Goal: Information Seeking & Learning: Learn about a topic

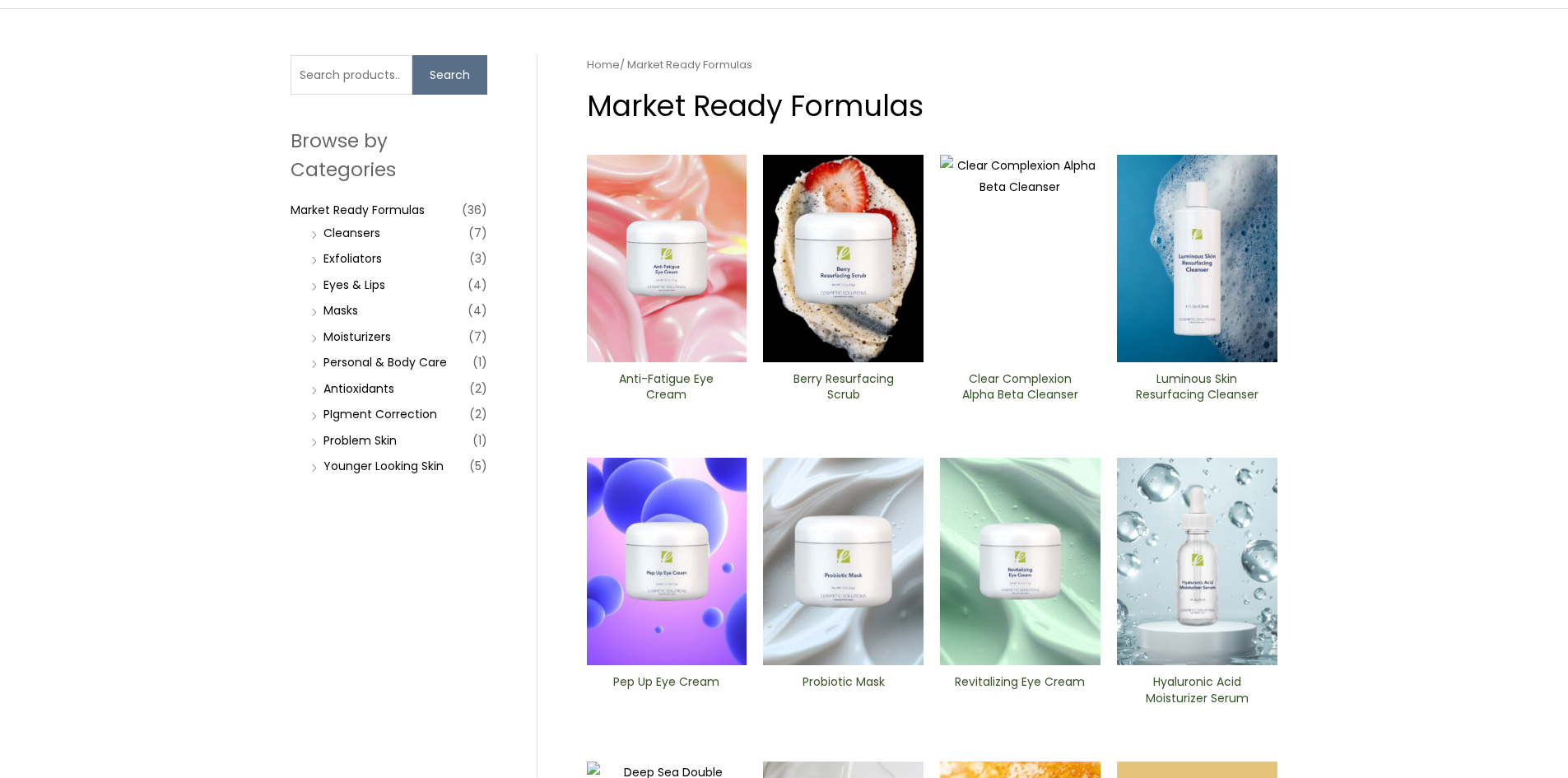
scroll to position [330, 0]
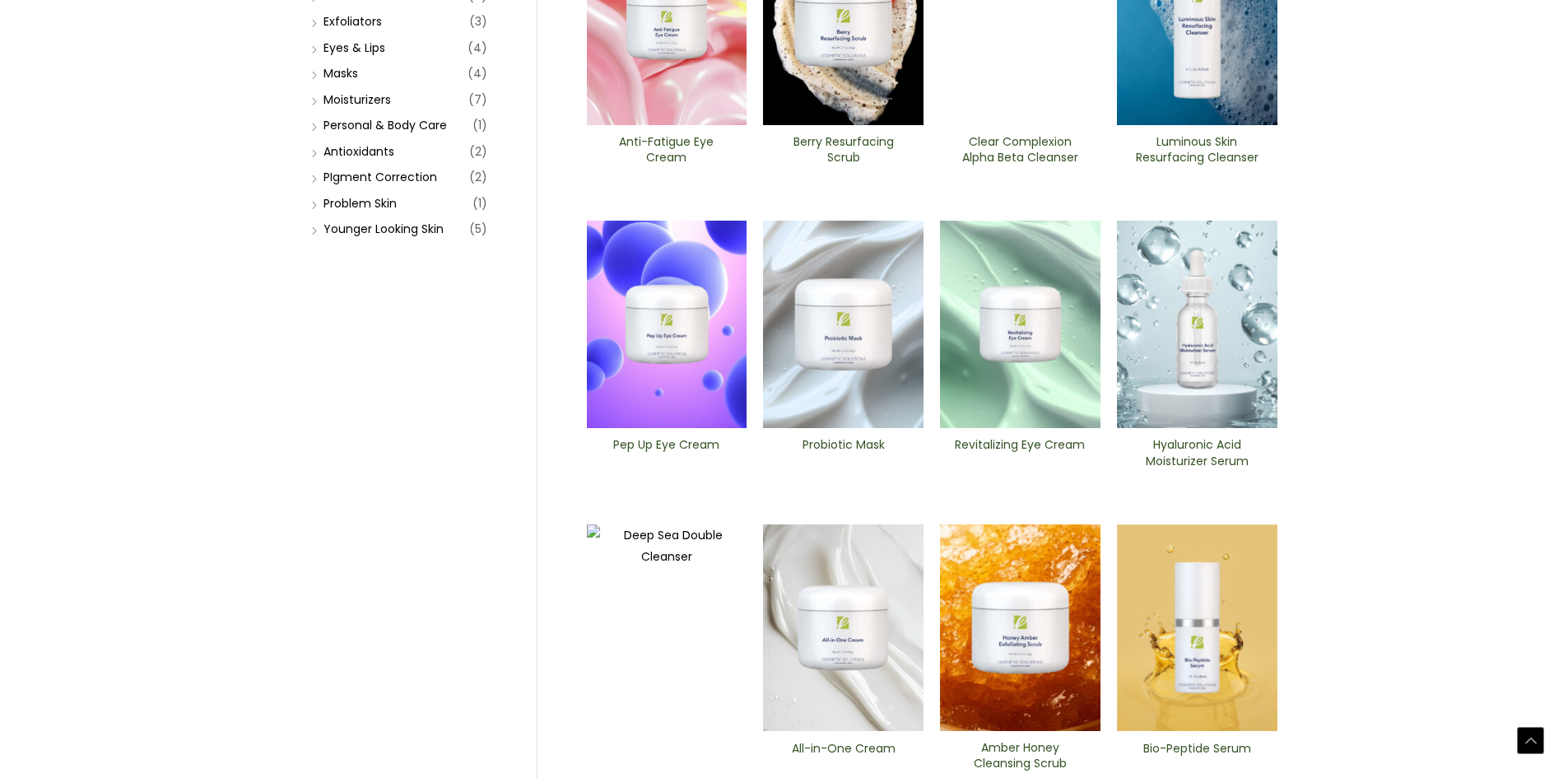
click at [648, 125] on img at bounding box center [667, 21] width 161 height 207
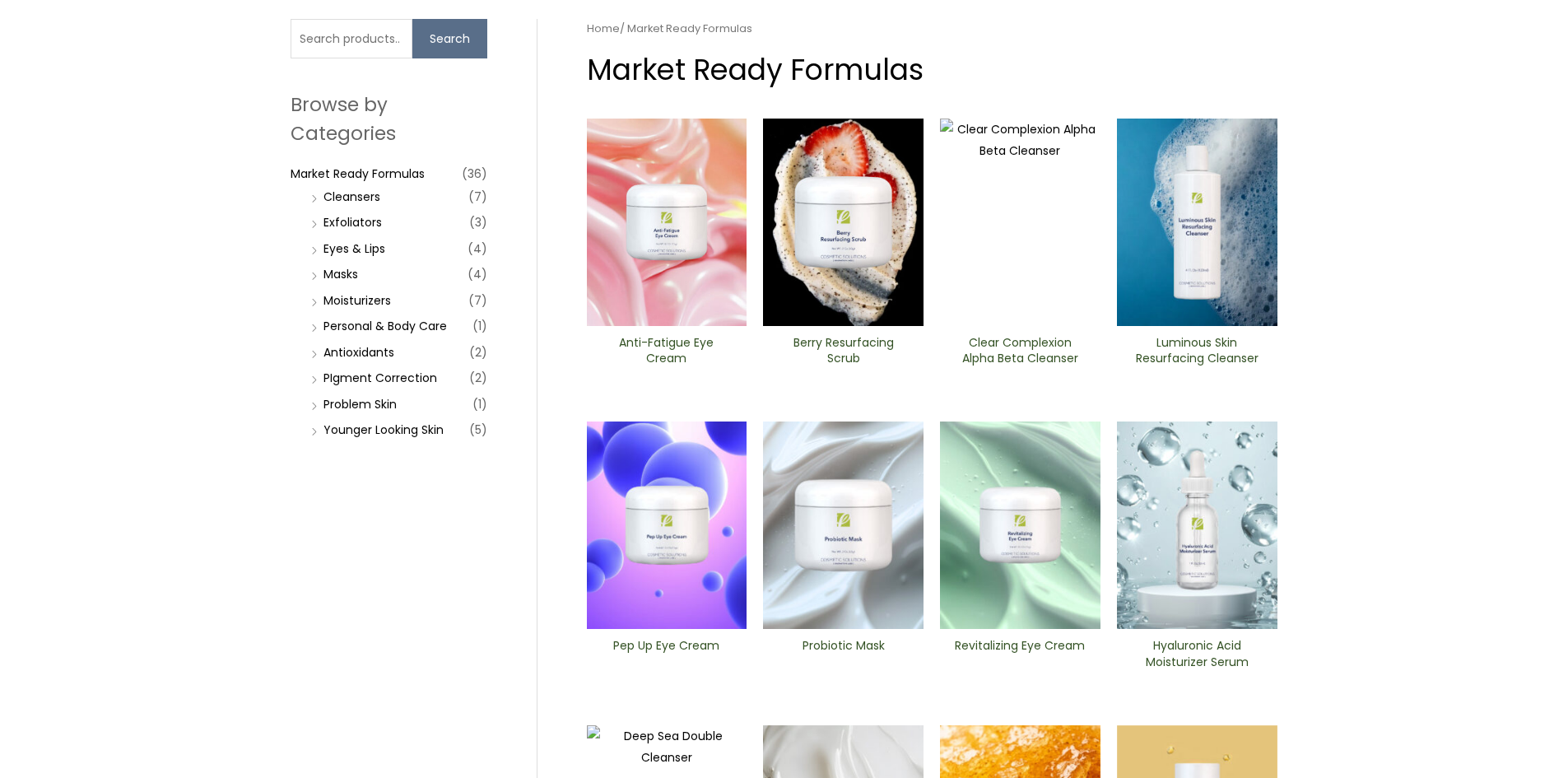
scroll to position [0, 0]
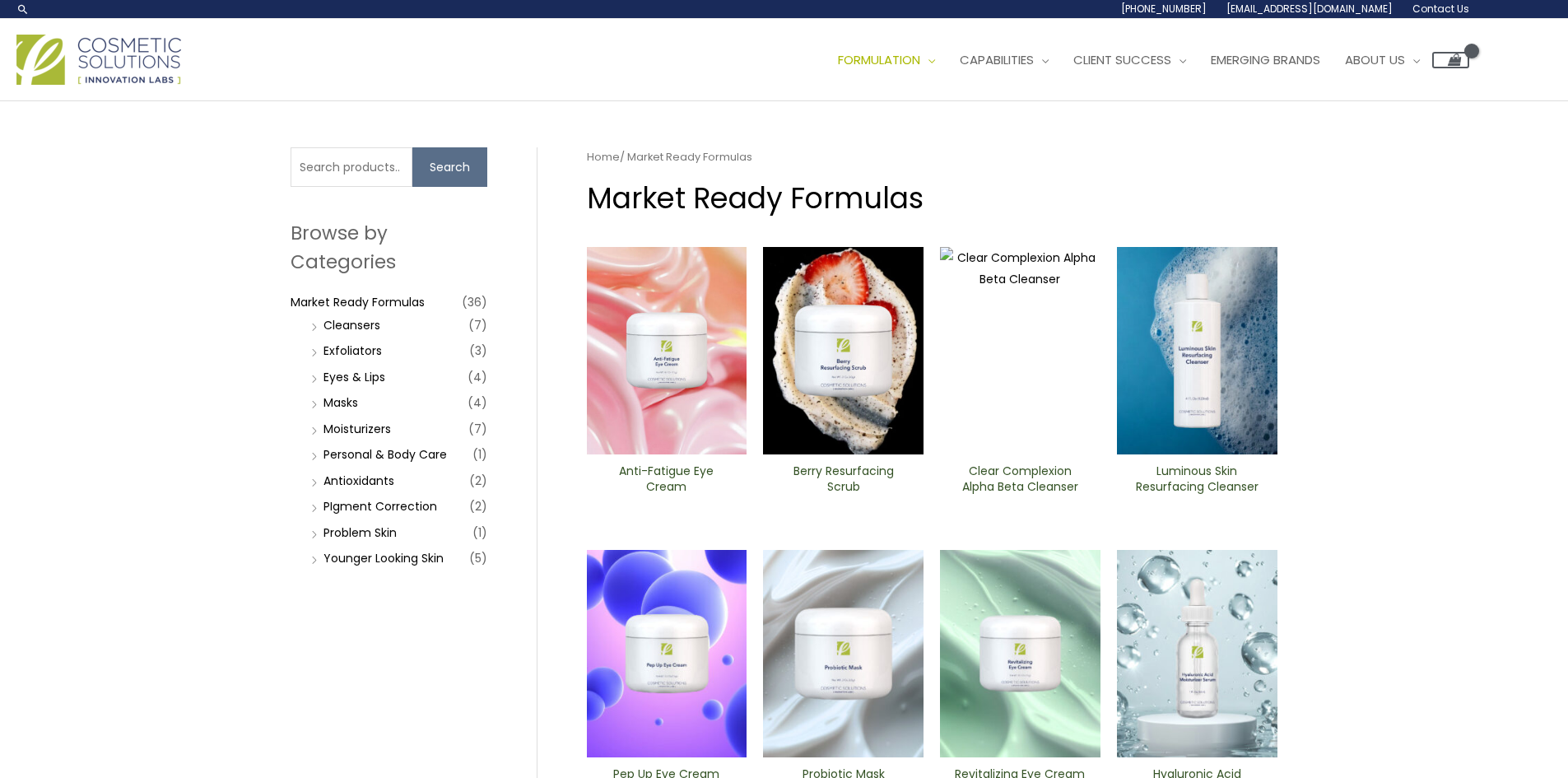
drag, startPoint x: 1143, startPoint y: 376, endPoint x: 1129, endPoint y: 369, distance: 15.7
click at [1143, 102] on header "Search... 1.888.883.0540 info@naturalskincare.com Contact Us Main Menu Formulat…" at bounding box center [784, 50] width 1568 height 102
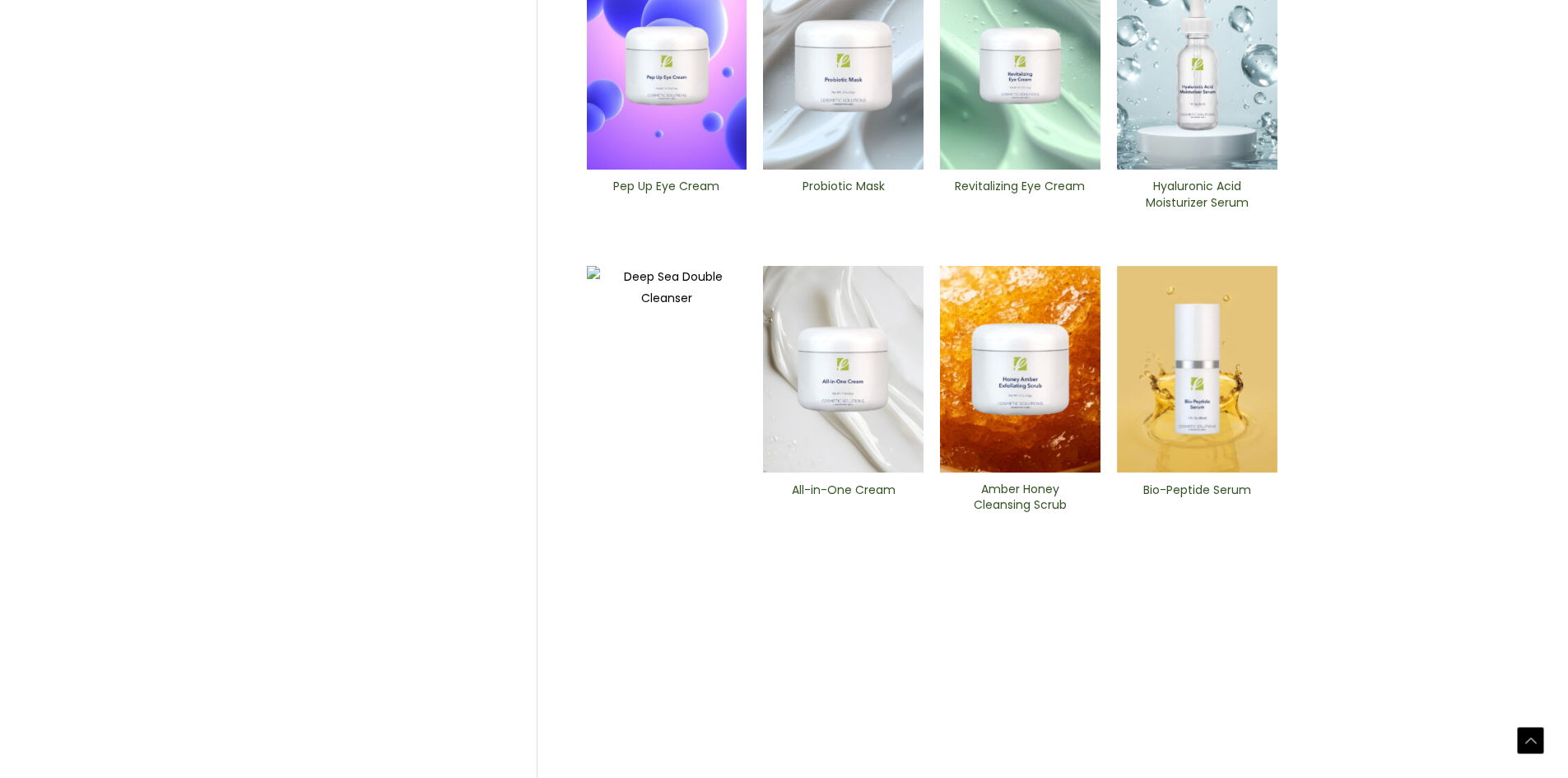
scroll to position [330, 0]
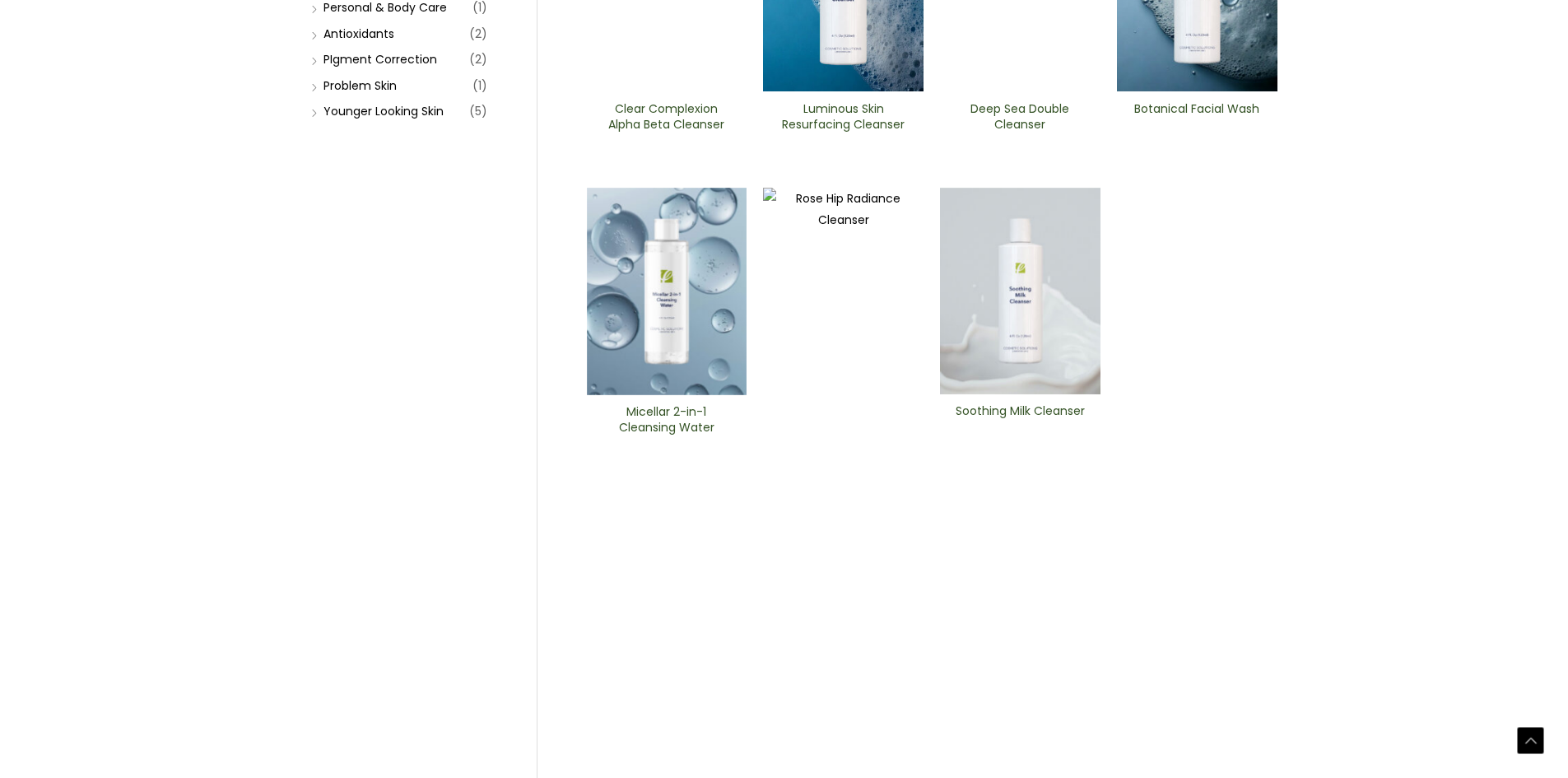
scroll to position [494, 0]
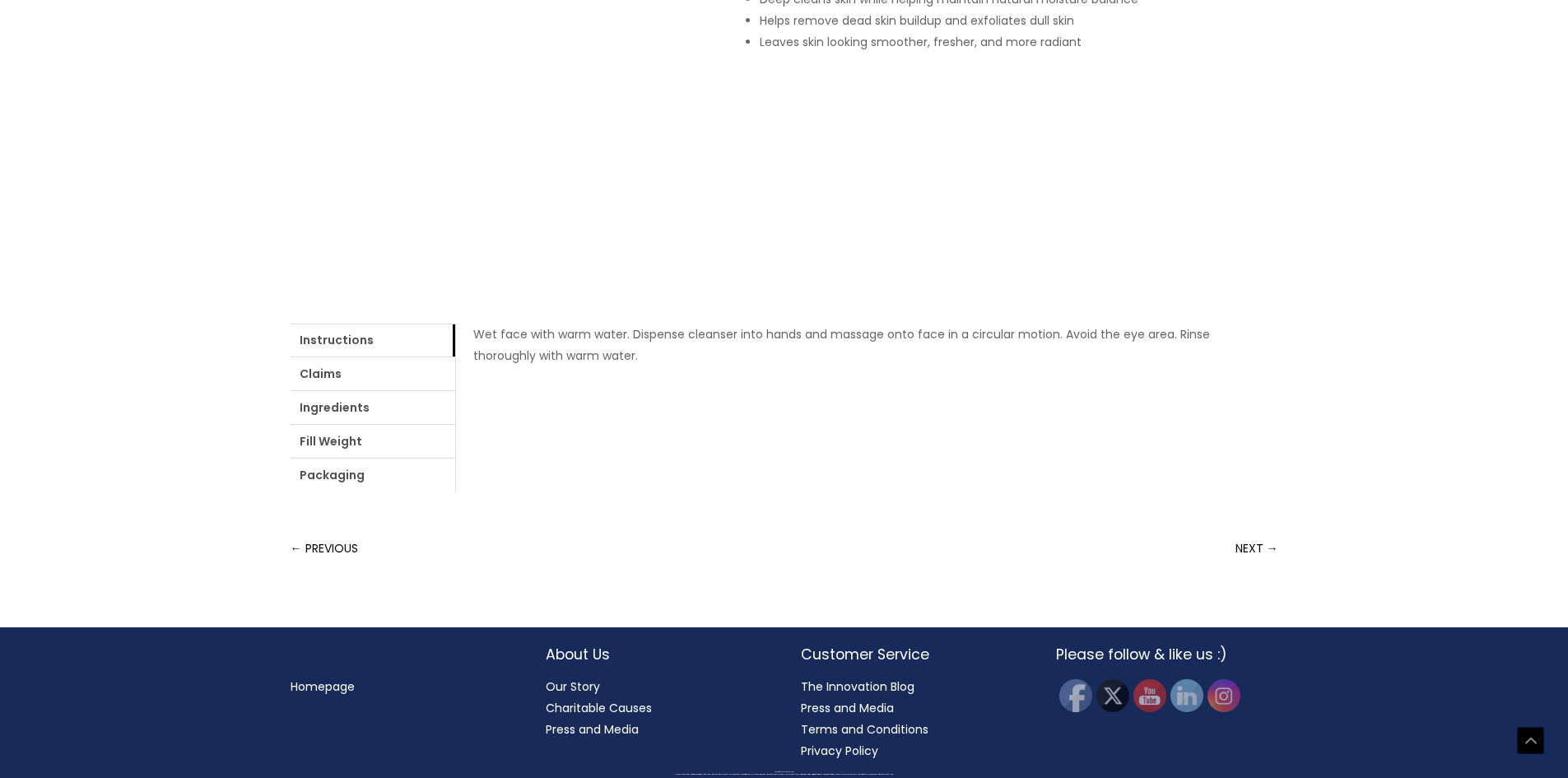
scroll to position [577, 0]
click at [423, 491] on ul "Instructions Claims Ingredients Fill Weight Packaging" at bounding box center [372, 408] width 164 height 168
click at [393, 390] on link "Claims" at bounding box center [372, 373] width 164 height 33
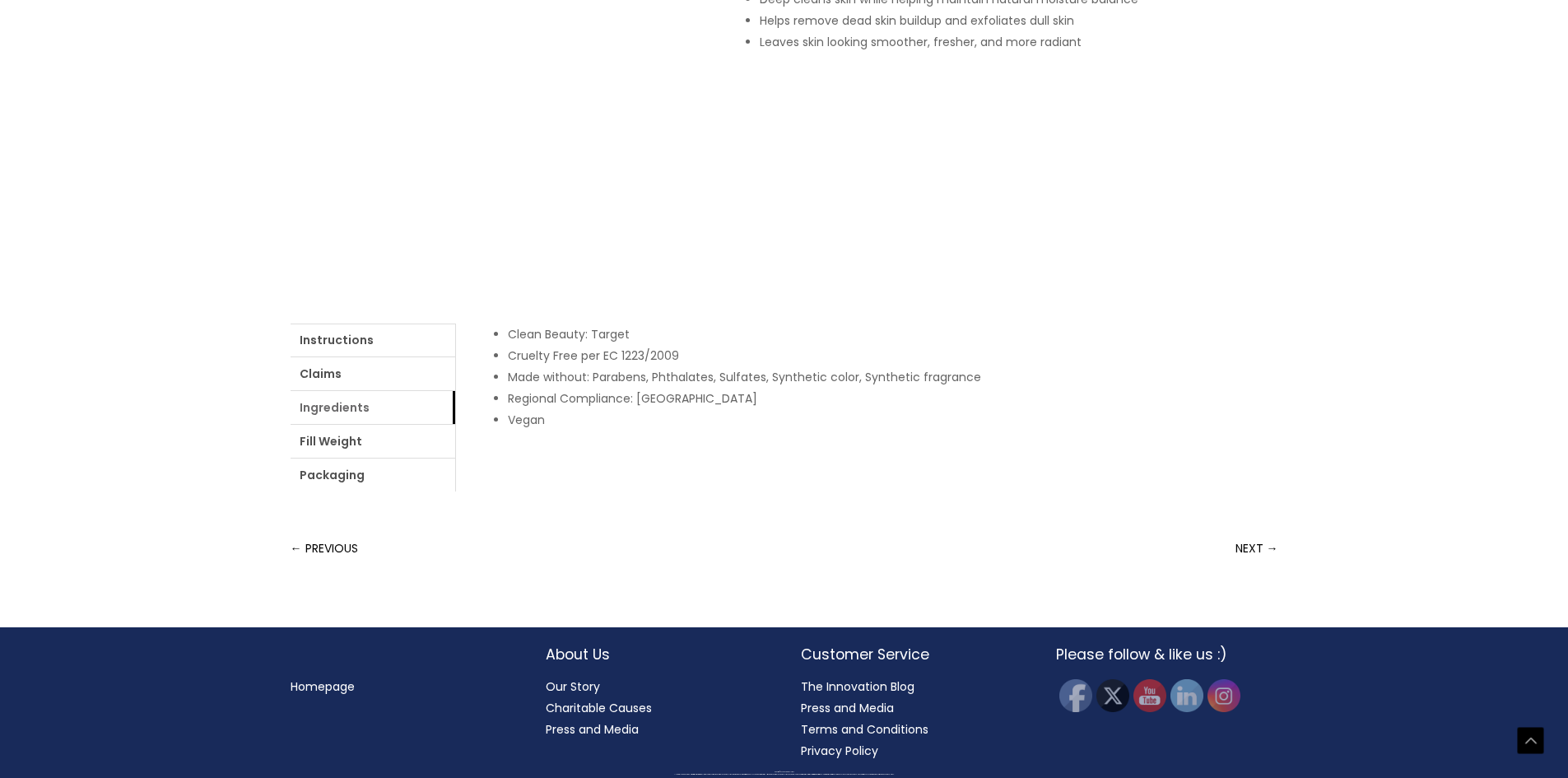
click at [451, 424] on link "Ingredients" at bounding box center [372, 408] width 164 height 33
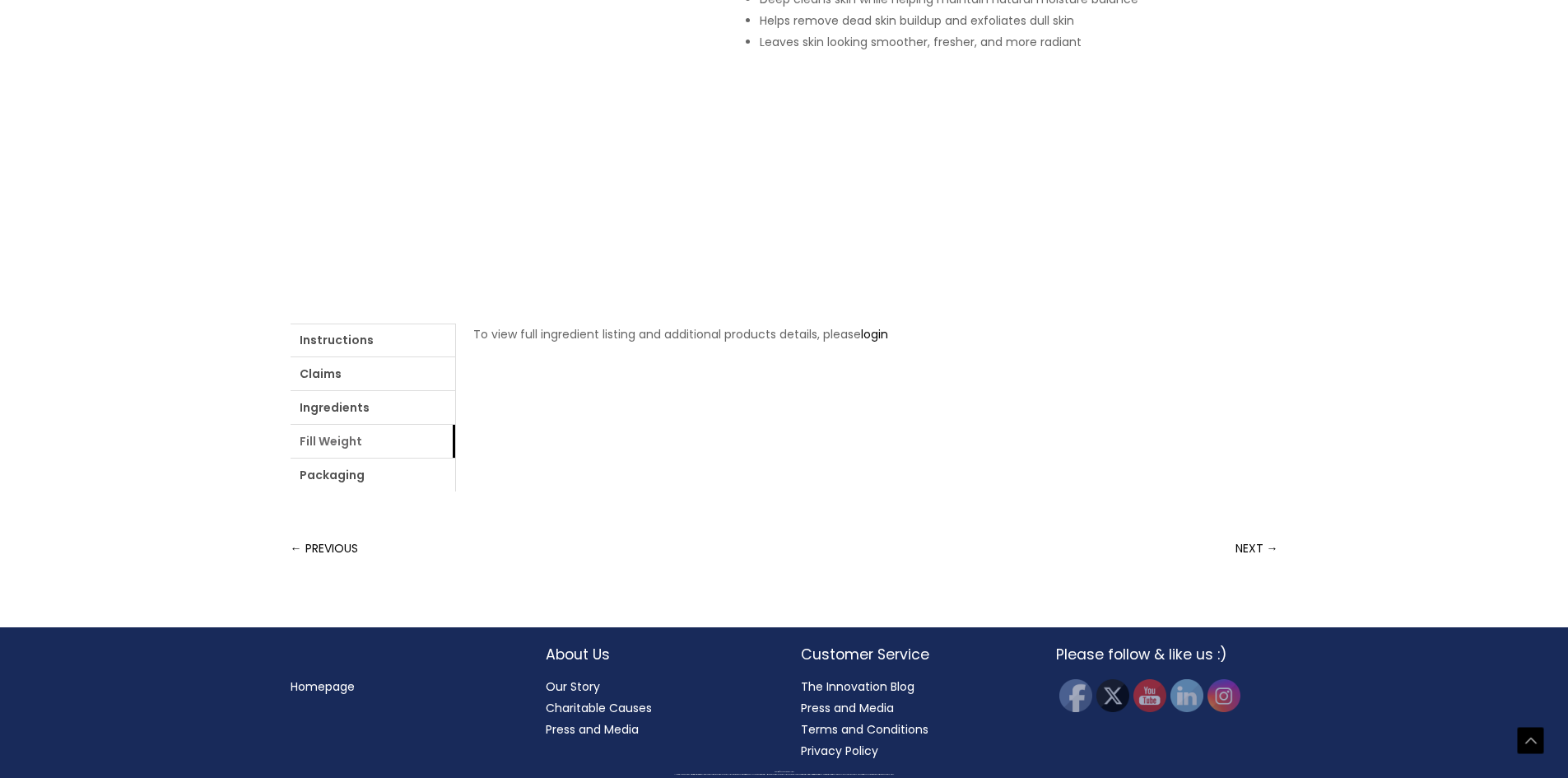
click at [455, 458] on link "Fill Weight" at bounding box center [372, 441] width 164 height 33
click at [455, 491] on link "Packaging" at bounding box center [372, 475] width 164 height 33
click at [333, 356] on link "Instructions" at bounding box center [372, 340] width 164 height 33
click at [399, 390] on link "Claims" at bounding box center [372, 373] width 164 height 33
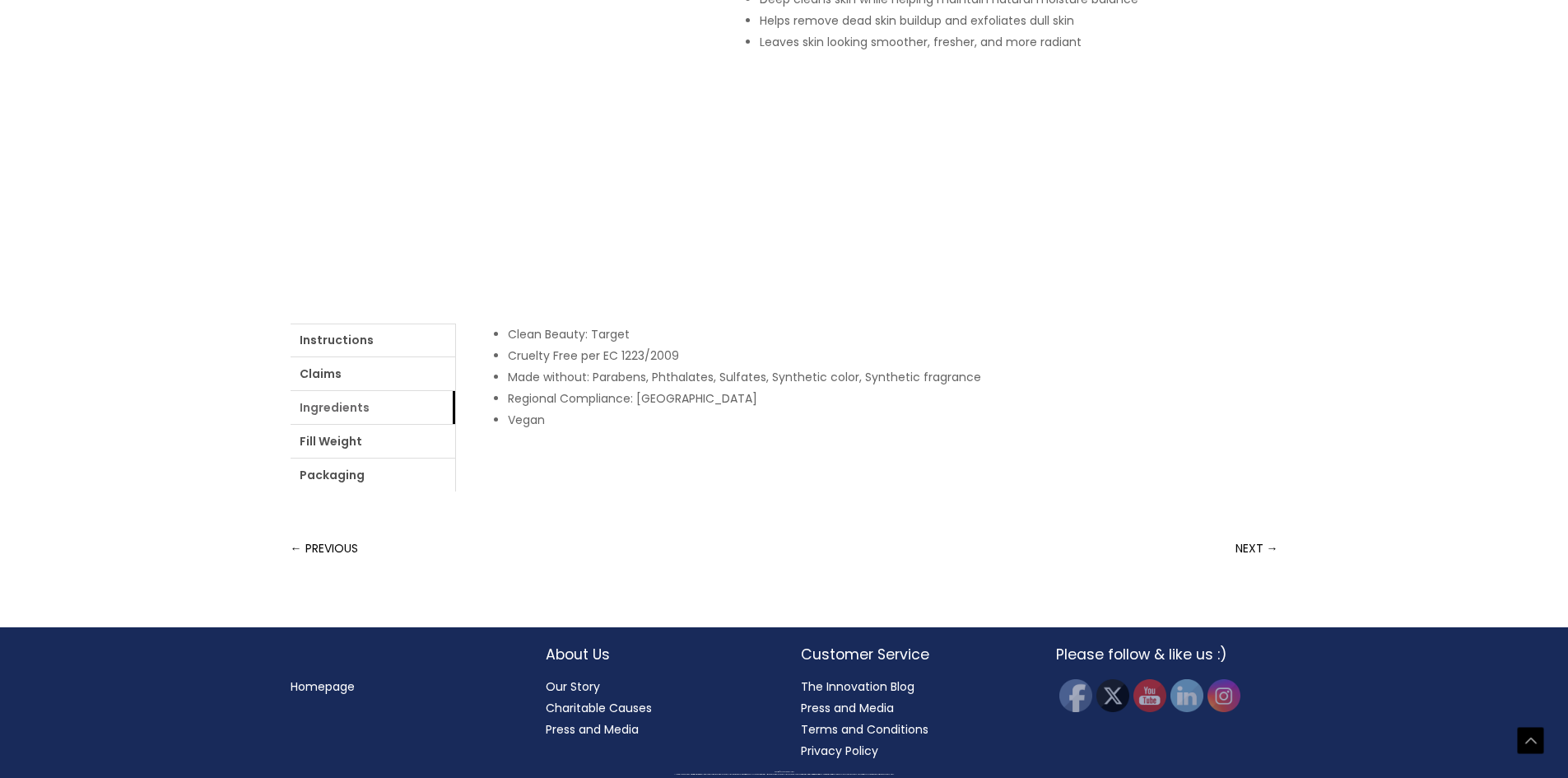
click at [455, 424] on link "Ingredients" at bounding box center [372, 408] width 164 height 33
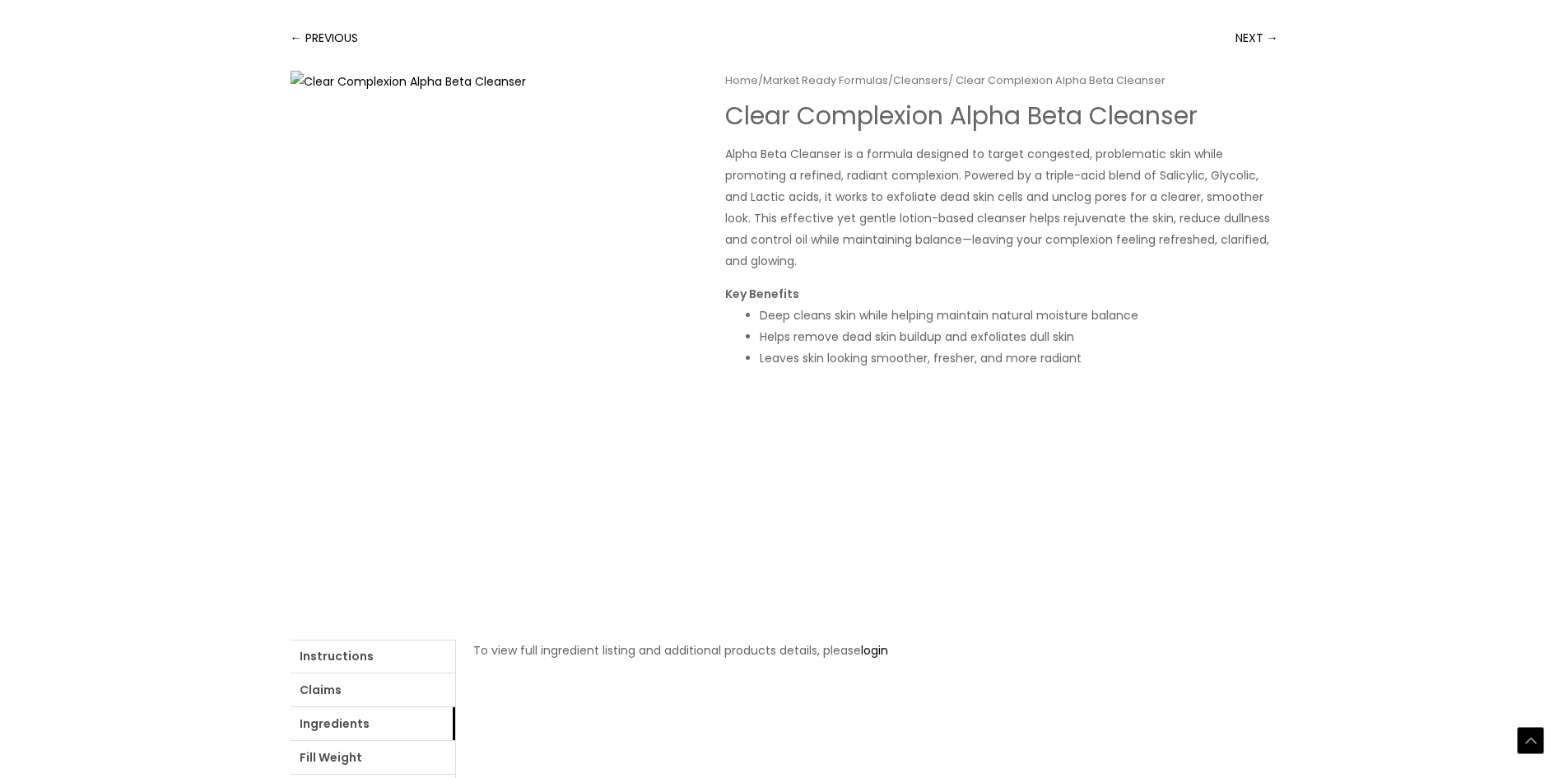
scroll to position [330, 0]
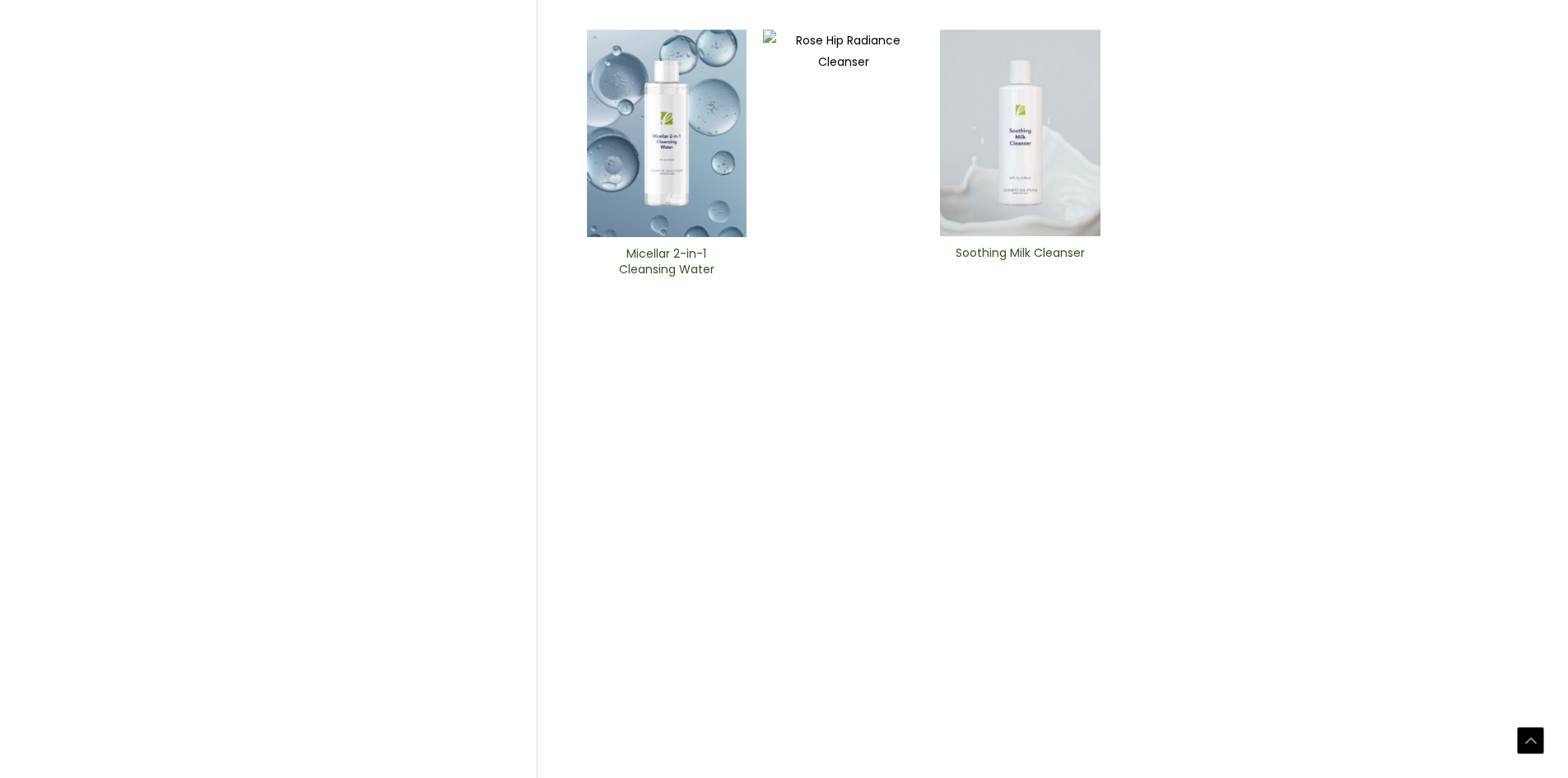
scroll to position [577, 0]
